Goal: Information Seeking & Learning: Learn about a topic

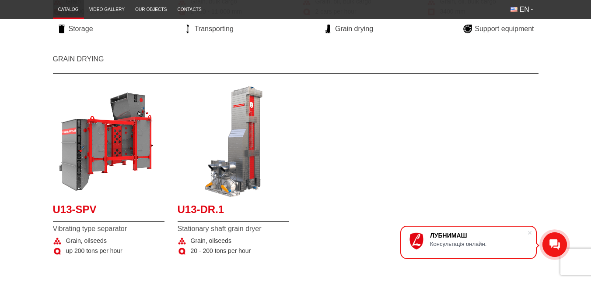
scroll to position [394, 0]
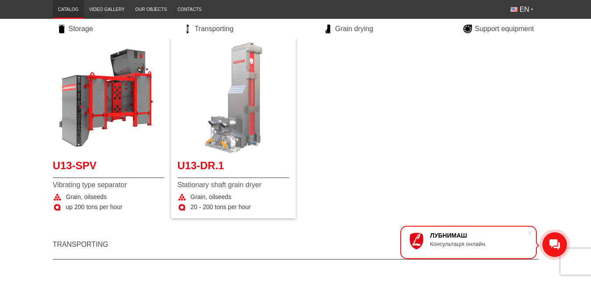
click at [260, 126] on img "More details U13-DR.1" at bounding box center [234, 98] width 112 height 112
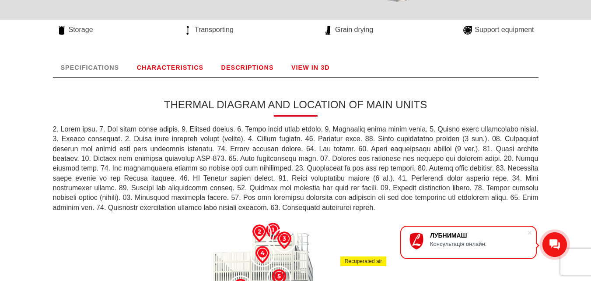
scroll to position [44, 0]
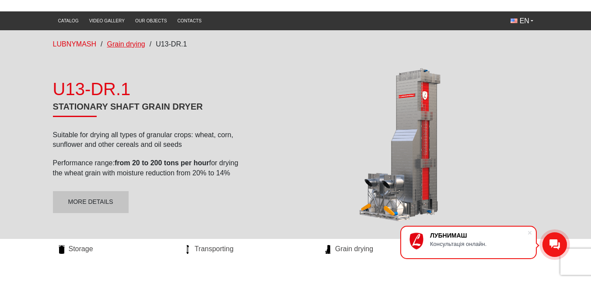
click at [141, 44] on span "Grain drying" at bounding box center [126, 43] width 38 height 7
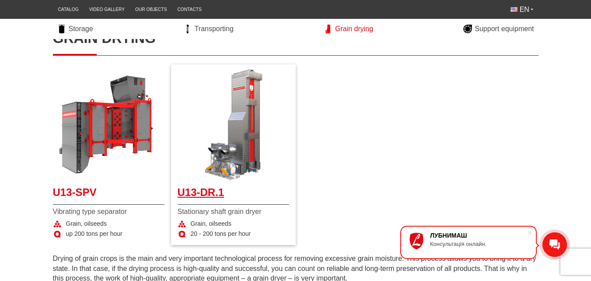
scroll to position [175, 0]
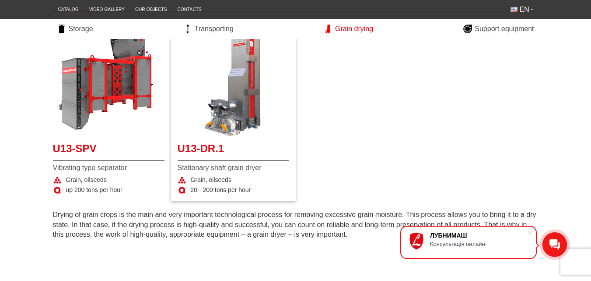
click at [252, 178] on div "Grain, oilseeds" at bounding box center [234, 180] width 112 height 9
click at [218, 151] on span "U13-DR.1" at bounding box center [234, 151] width 112 height 20
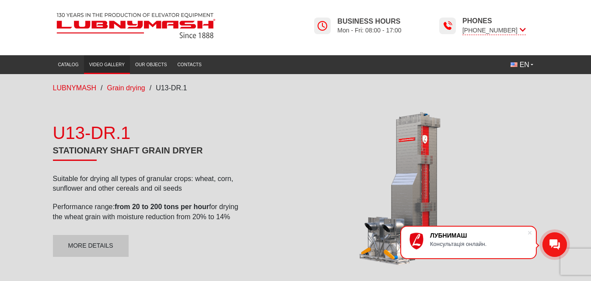
click at [114, 67] on link "Video gallery" at bounding box center [107, 64] width 46 height 14
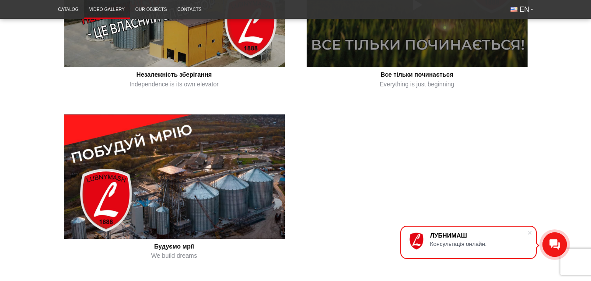
scroll to position [481, 0]
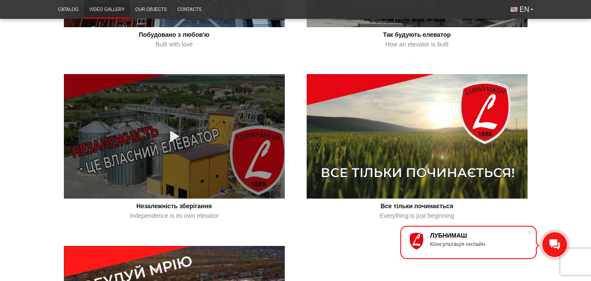
click at [197, 137] on link at bounding box center [174, 136] width 221 height 124
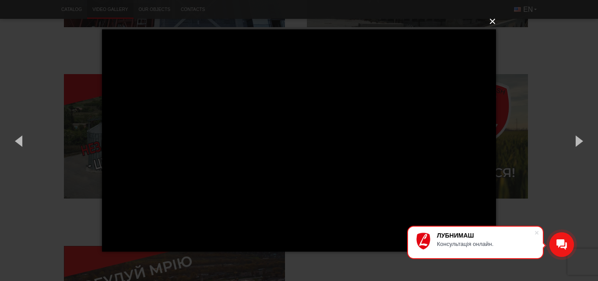
click at [489, 17] on button "×" at bounding box center [302, 21] width 394 height 19
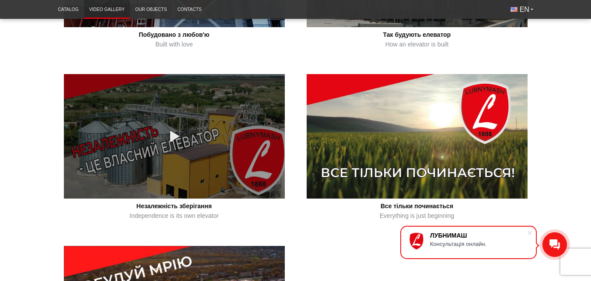
click at [205, 135] on link at bounding box center [174, 136] width 221 height 124
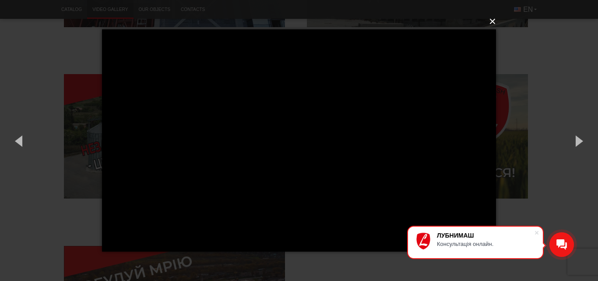
click at [493, 22] on button "×" at bounding box center [302, 21] width 394 height 19
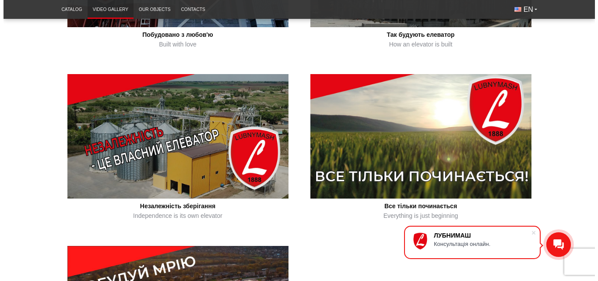
scroll to position [394, 0]
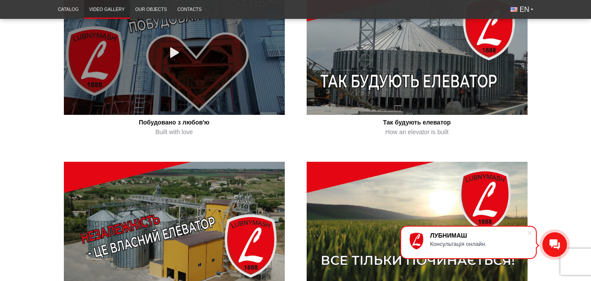
click at [205, 53] on link at bounding box center [174, 52] width 221 height 124
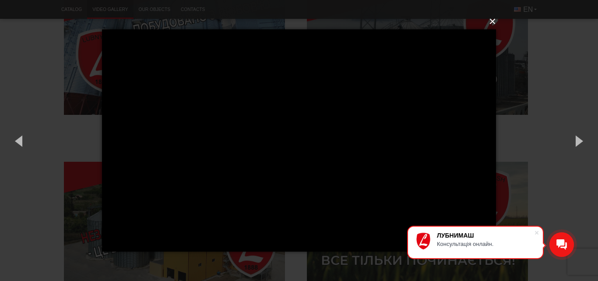
click at [492, 21] on button "×" at bounding box center [302, 21] width 394 height 19
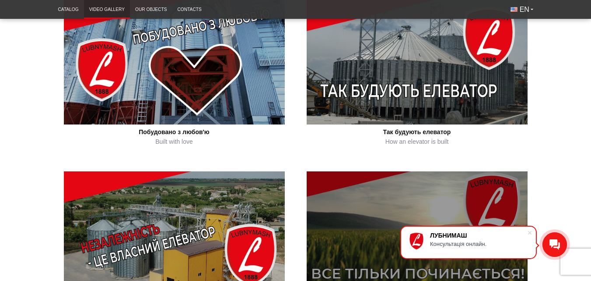
scroll to position [341, 0]
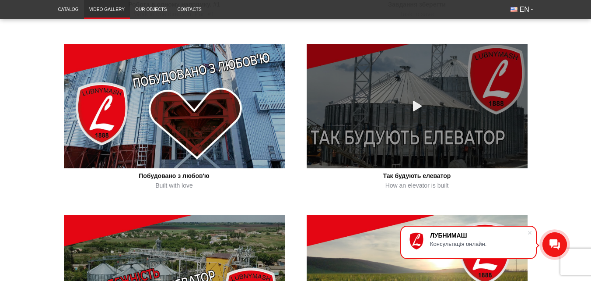
click at [431, 116] on link at bounding box center [417, 106] width 221 height 124
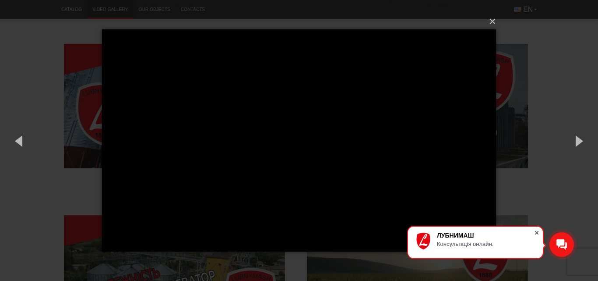
click at [537, 230] on span at bounding box center [536, 232] width 9 height 9
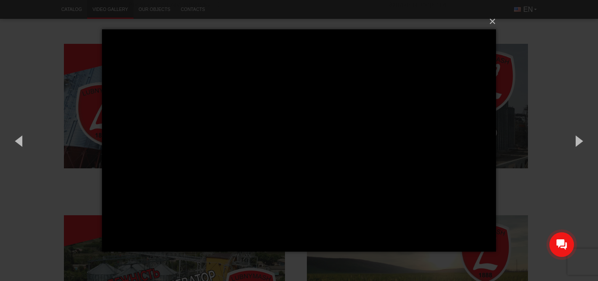
click at [574, 104] on div "× Loading..." at bounding box center [299, 140] width 598 height 281
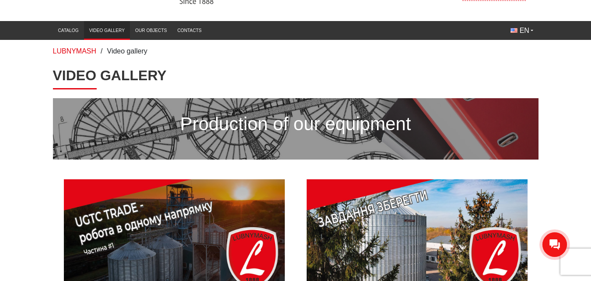
scroll to position [0, 0]
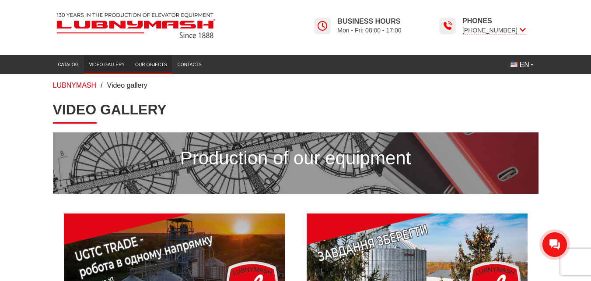
click at [160, 60] on link "Our objects" at bounding box center [151, 64] width 42 height 14
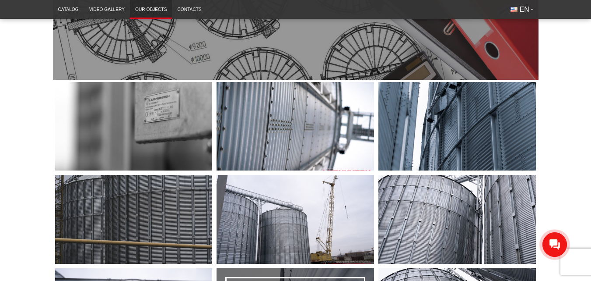
scroll to position [44, 0]
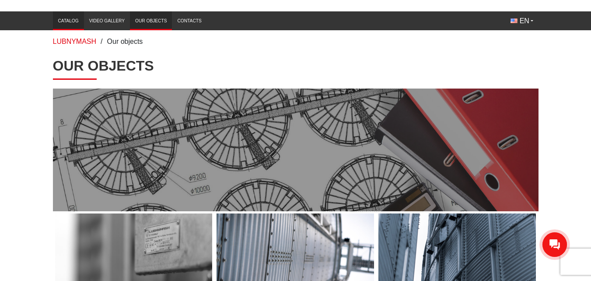
click at [72, 18] on link "Catalog" at bounding box center [68, 21] width 31 height 14
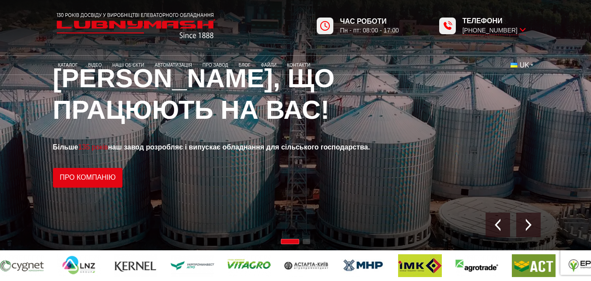
scroll to position [44, 0]
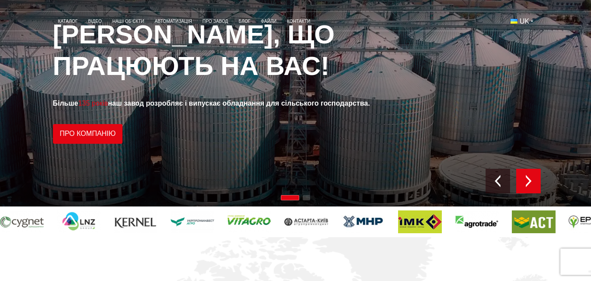
click at [534, 173] on div "Next slide" at bounding box center [528, 181] width 25 height 25
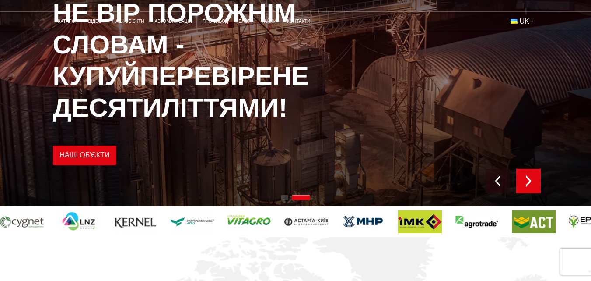
scroll to position [0, 0]
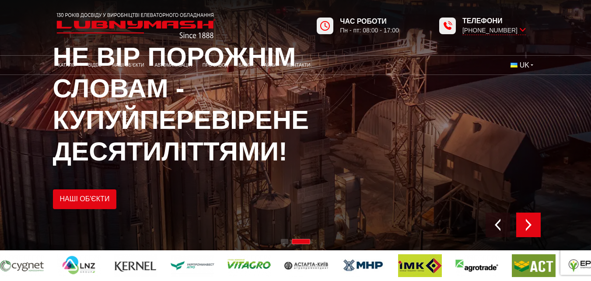
click at [536, 222] on div "Next slide" at bounding box center [528, 224] width 25 height 25
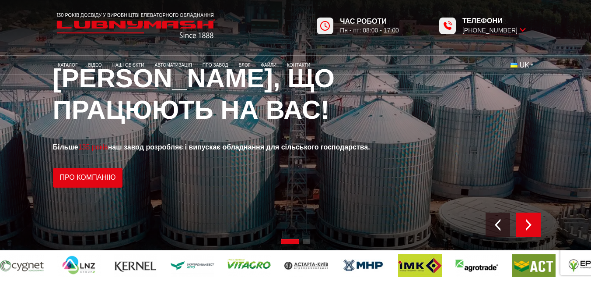
click at [536, 222] on div "Next slide" at bounding box center [528, 224] width 25 height 25
